Goal: Task Accomplishment & Management: Manage account settings

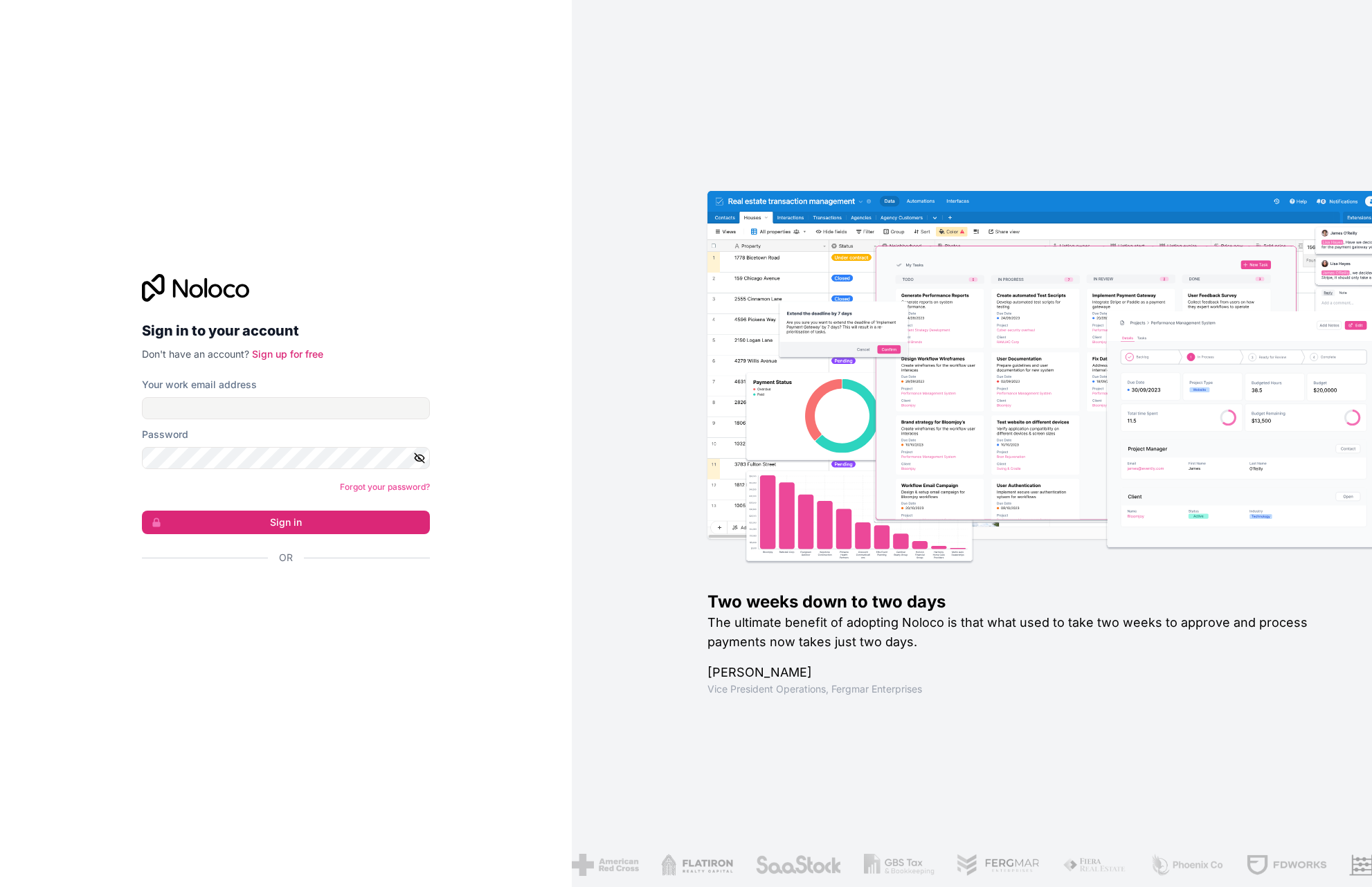
click at [317, 592] on div "Sign in with Google. Opens in new tab" at bounding box center [280, 595] width 277 height 30
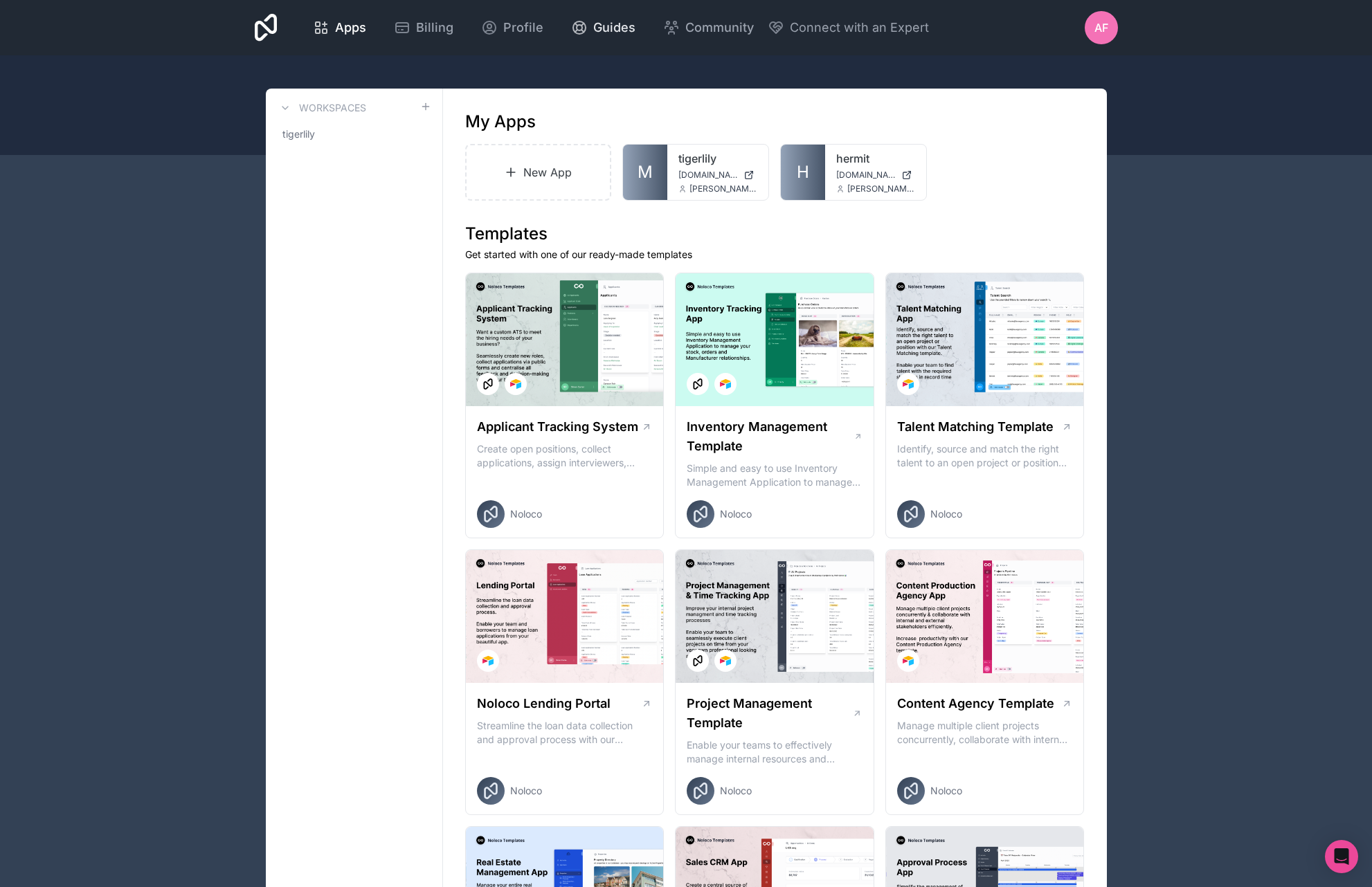
click at [635, 28] on span "Guides" at bounding box center [614, 28] width 42 height 20
click at [754, 32] on span "Community" at bounding box center [720, 28] width 69 height 20
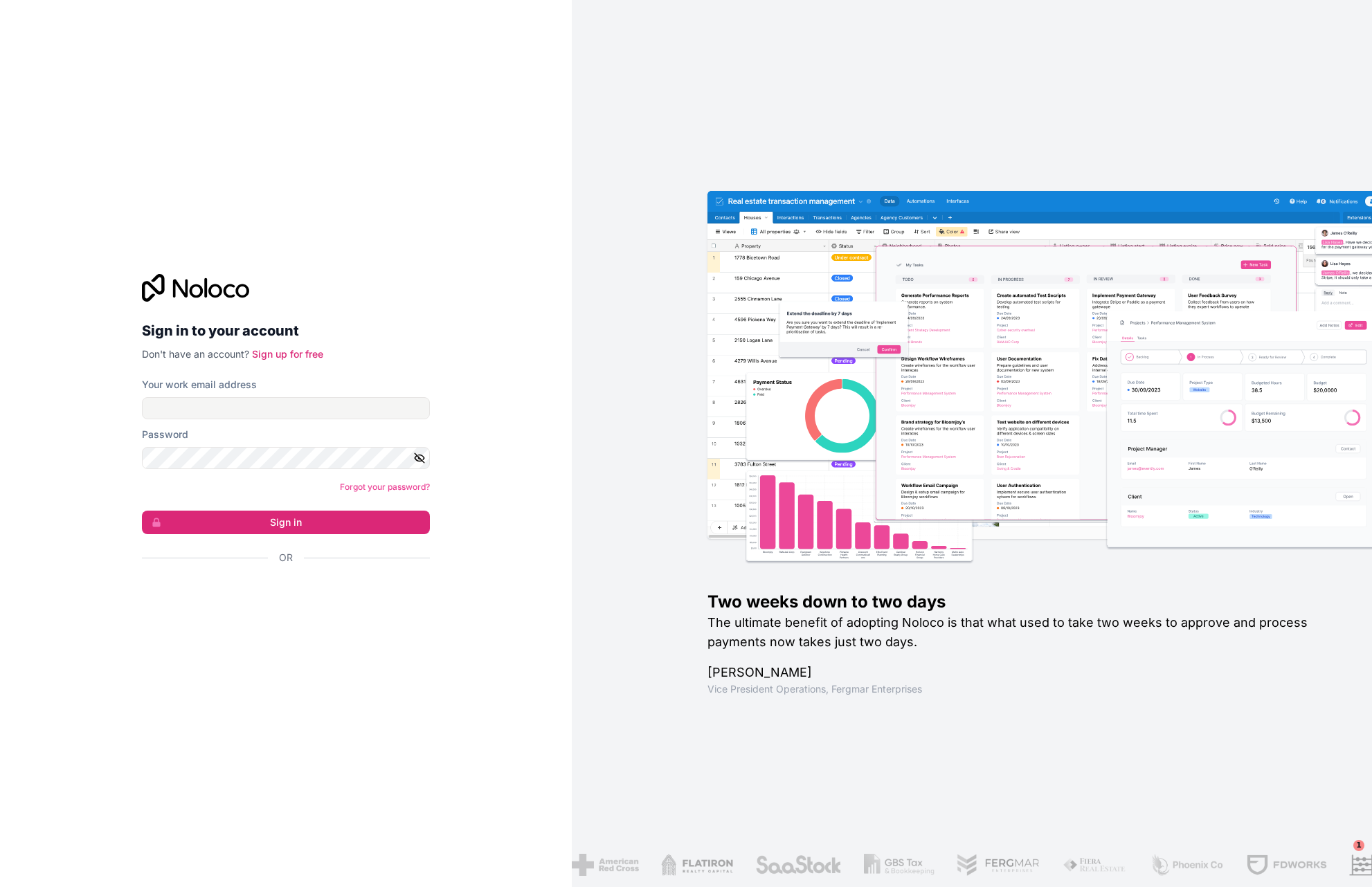
click at [297, 604] on div "Sign in with Google. Opens in new tab" at bounding box center [280, 595] width 277 height 30
click at [340, 581] on div "Sign in with Google. Opens in new tab" at bounding box center [280, 595] width 277 height 30
click at [329, 594] on div "Sign in with Google. Opens in new tab" at bounding box center [280, 595] width 277 height 30
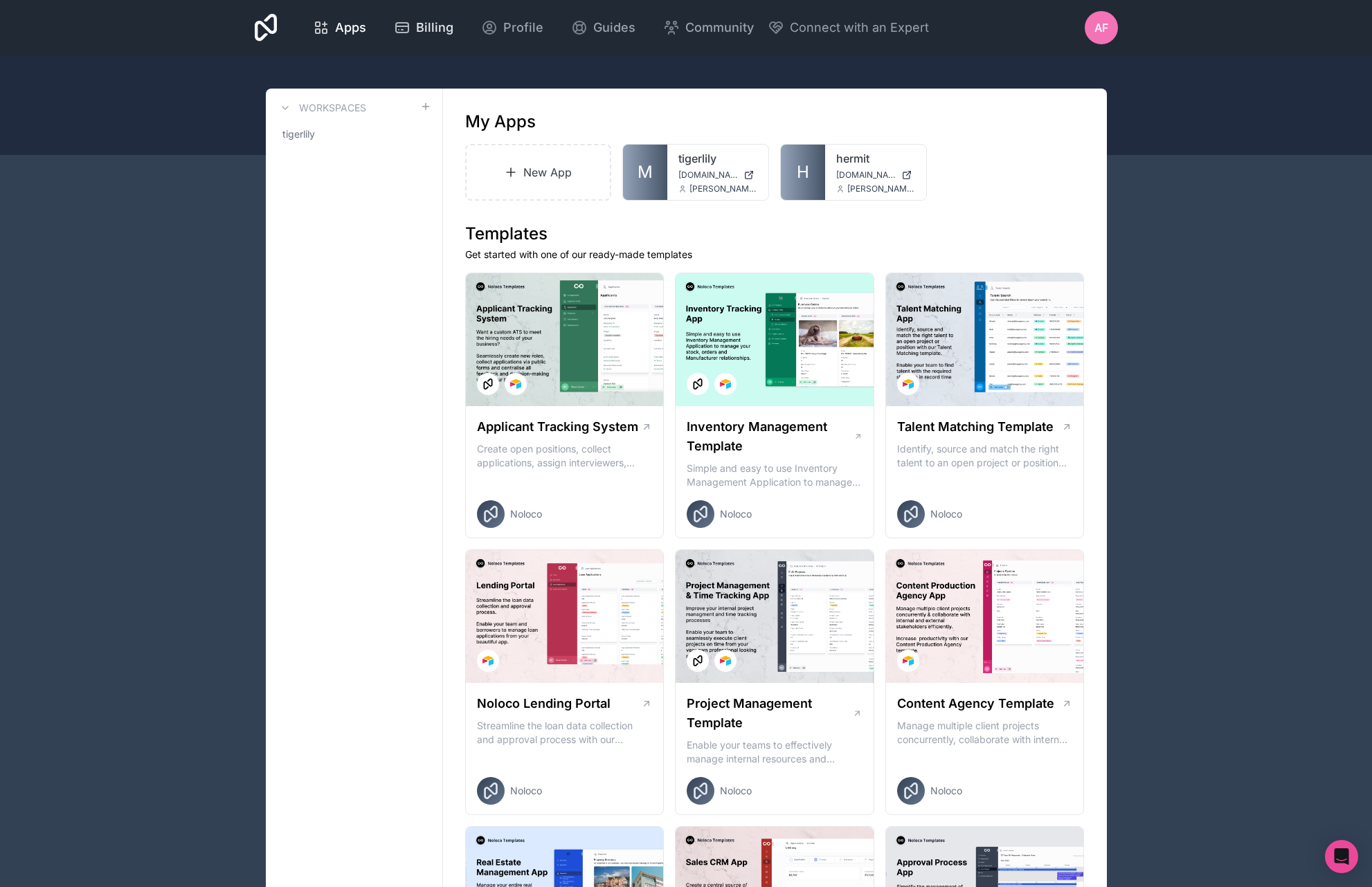
click at [453, 23] on span "Billing" at bounding box center [434, 28] width 37 height 20
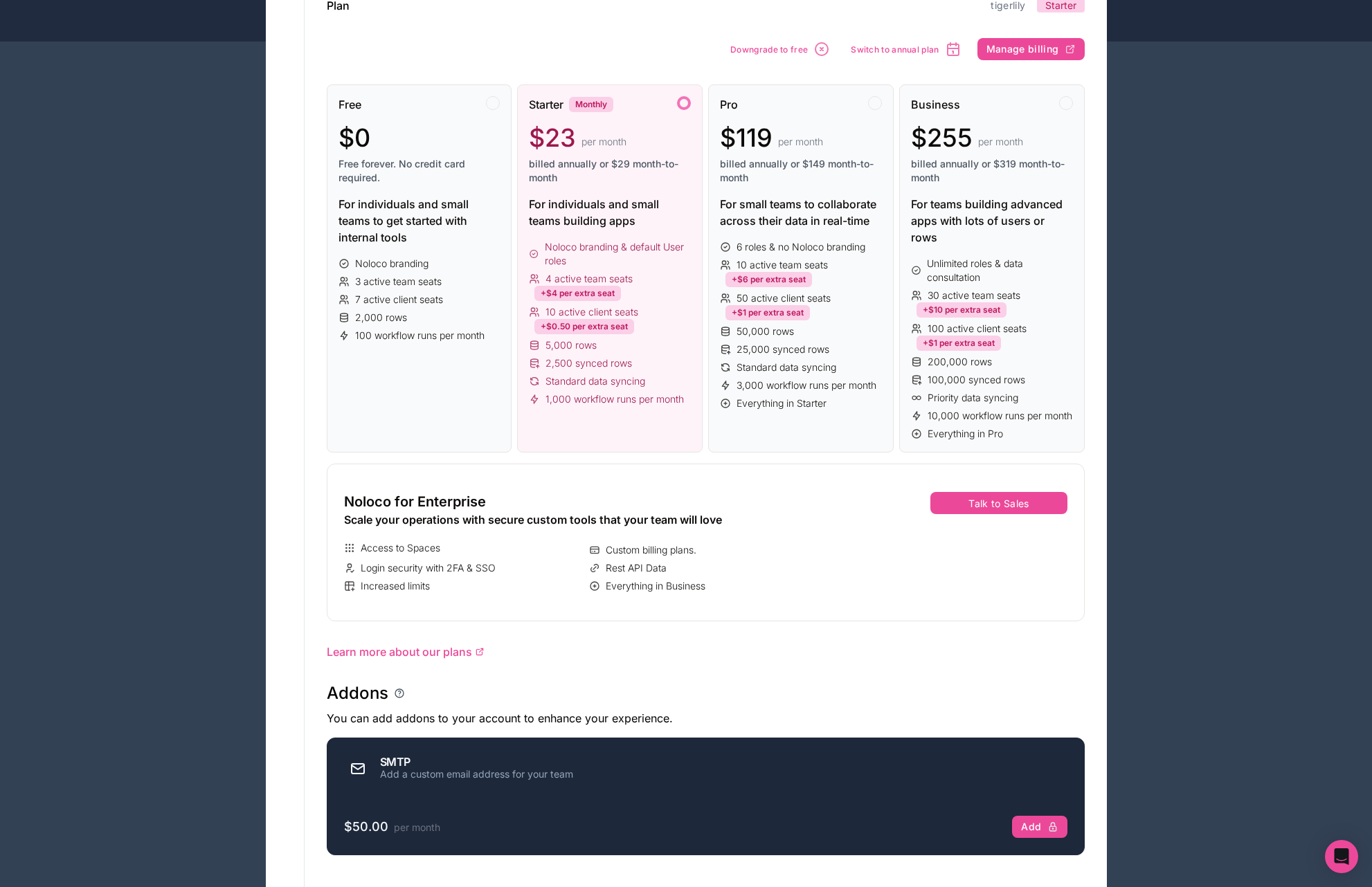
scroll to position [58, 0]
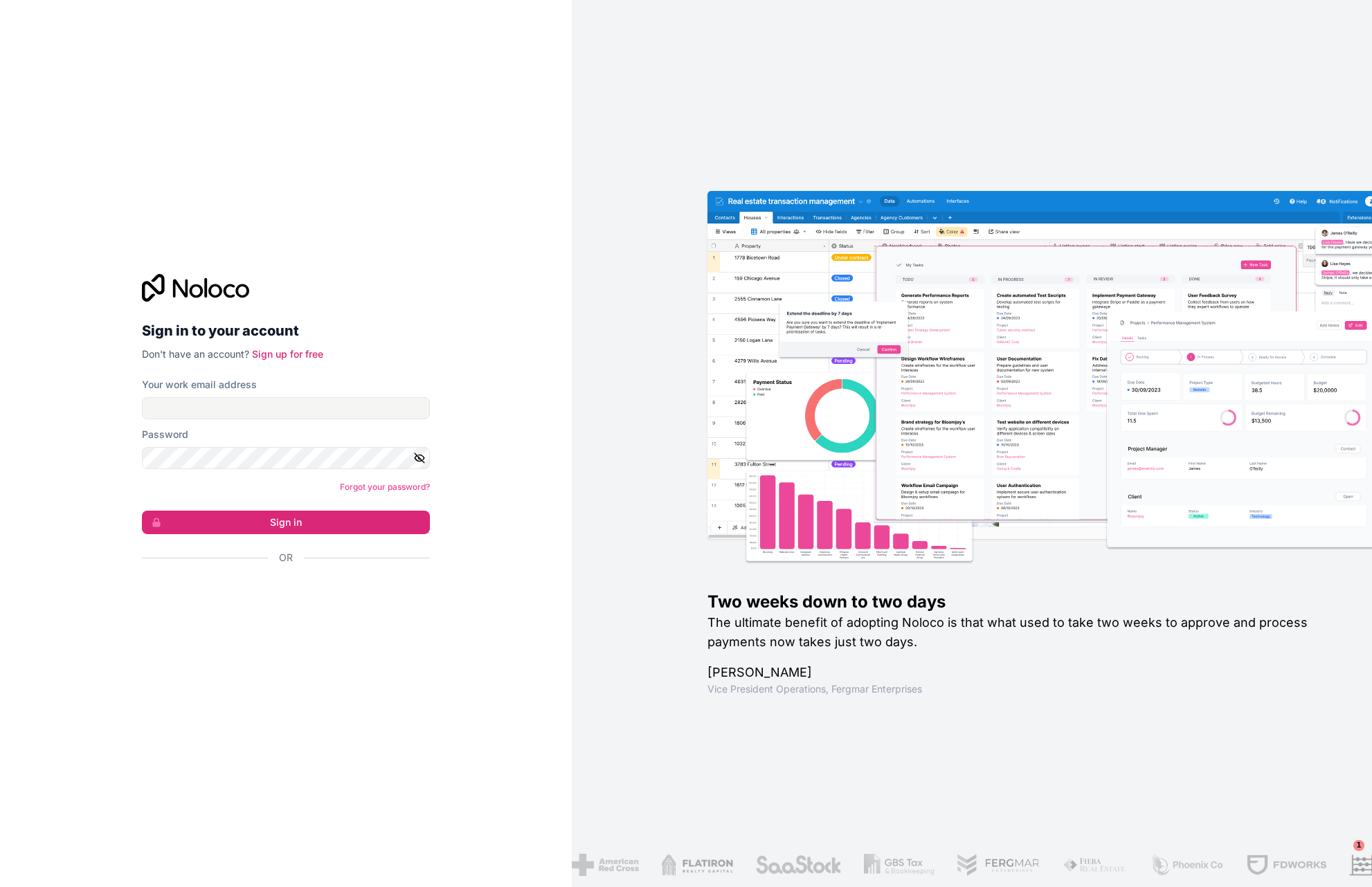
click at [344, 596] on div "Sign in with Google. Opens in new tab" at bounding box center [280, 595] width 277 height 30
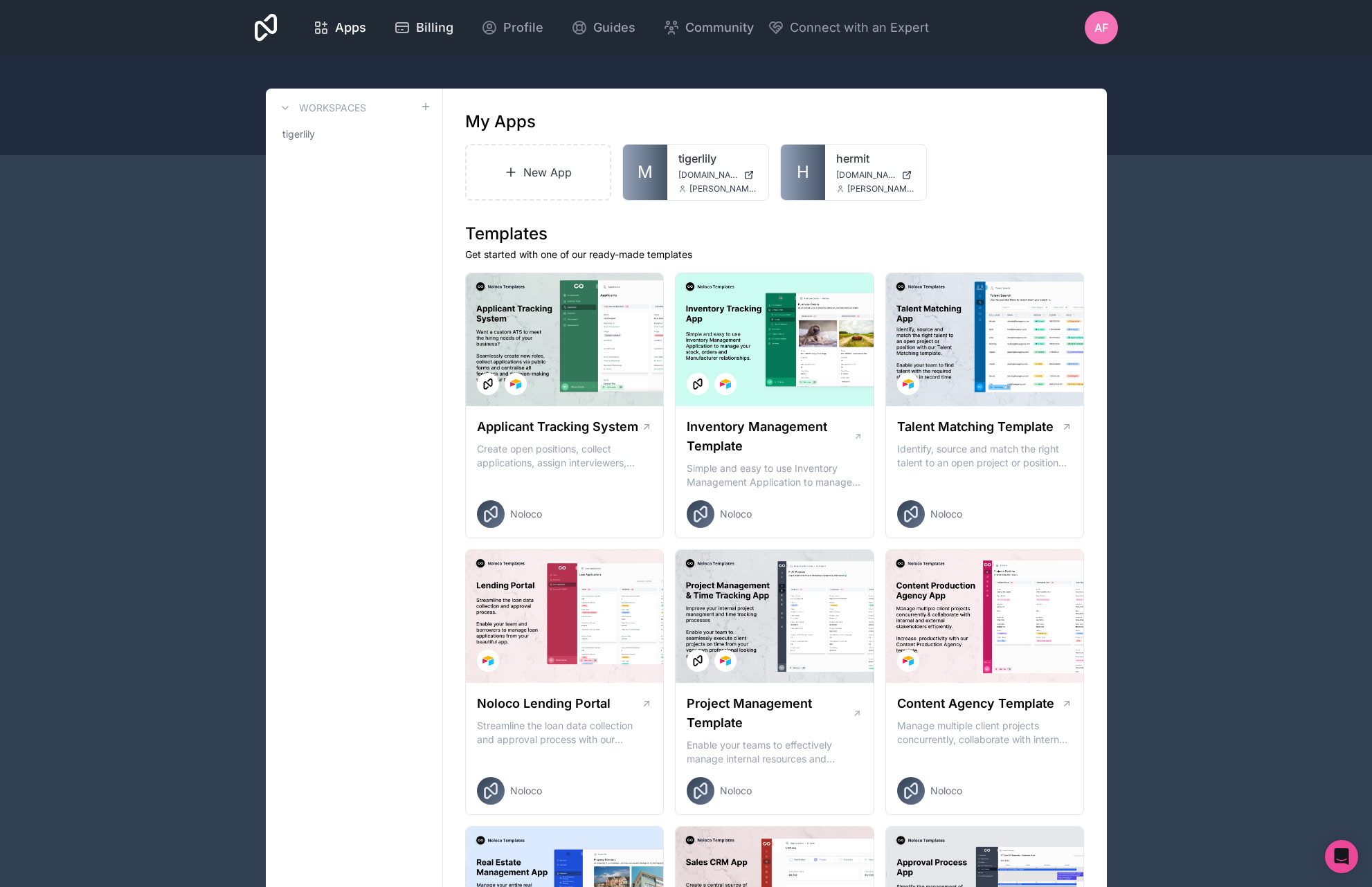
click at [453, 31] on span "Billing" at bounding box center [434, 28] width 37 height 20
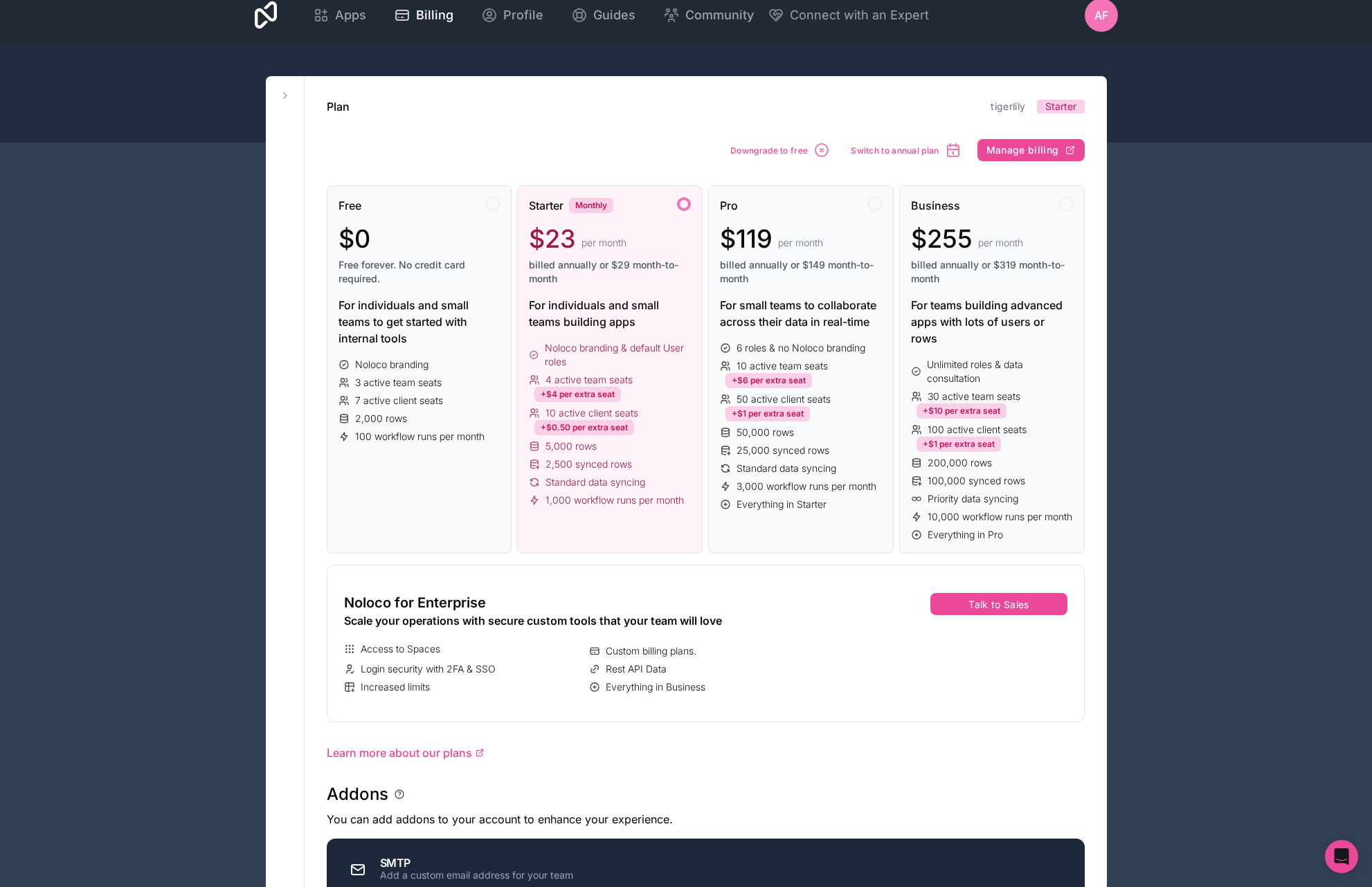
scroll to position [17, 0]
